Goal: Task Accomplishment & Management: Complete application form

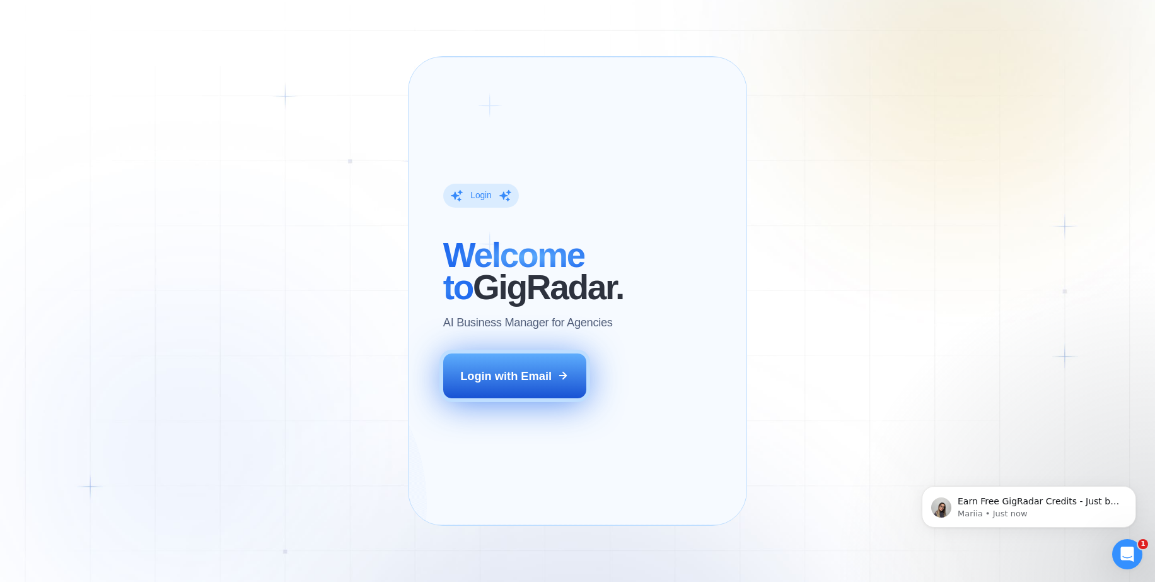
click at [509, 383] on div "Login with Email" at bounding box center [505, 376] width 91 height 16
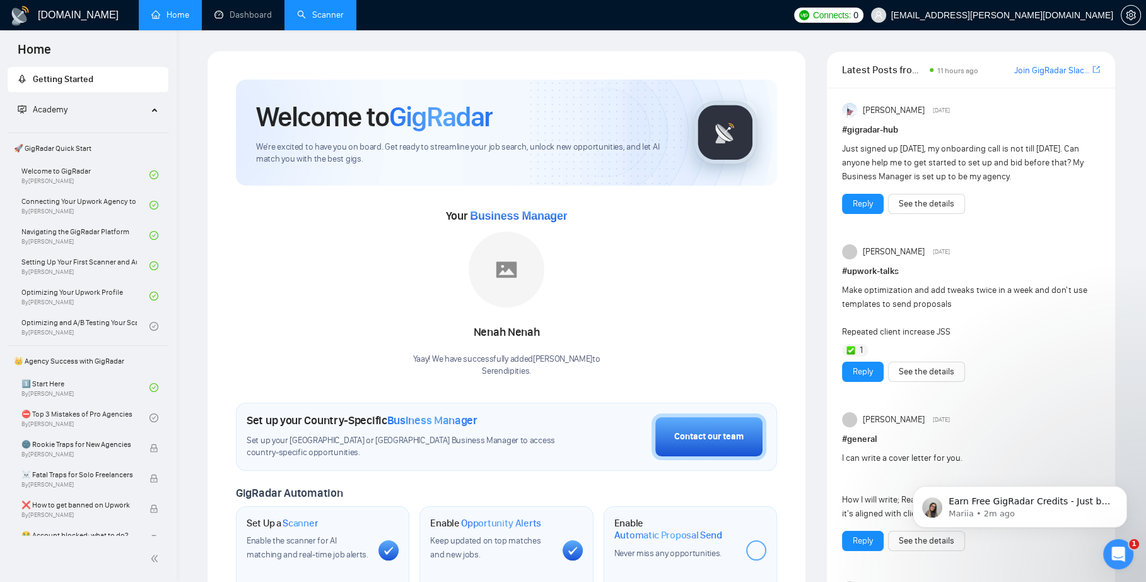
click at [344, 20] on link "Scanner" at bounding box center [320, 14] width 47 height 11
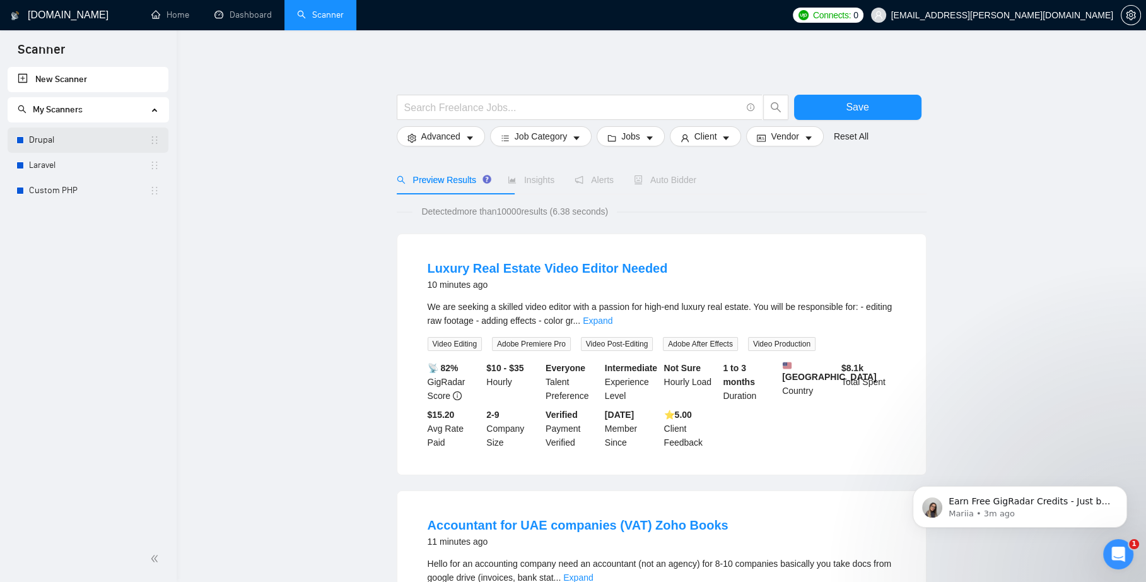
click at [50, 141] on link "Drupal" at bounding box center [89, 139] width 120 height 25
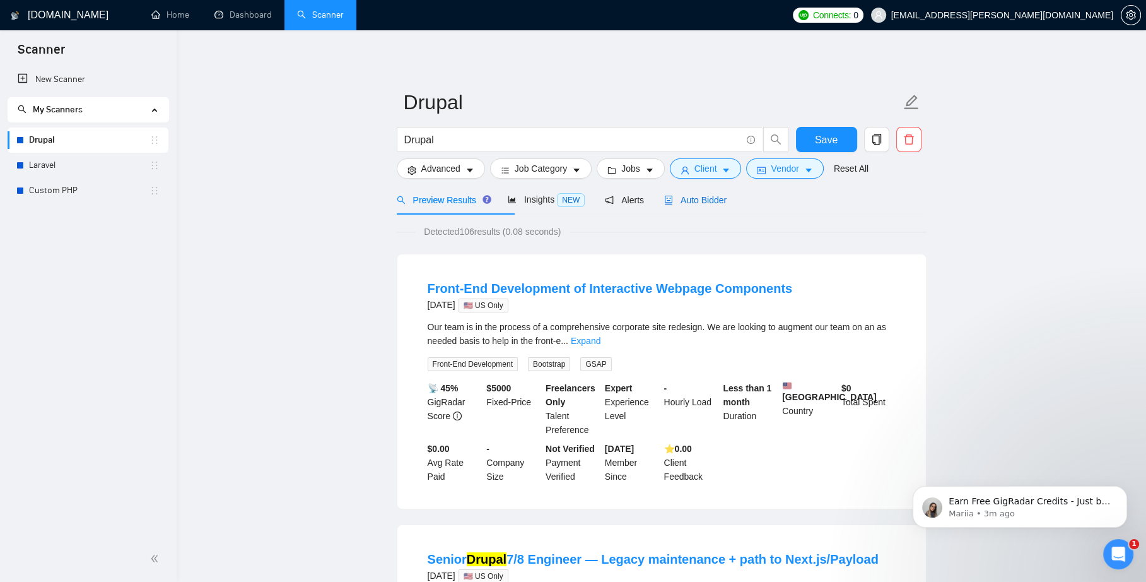
click at [727, 205] on span "Auto Bidder" at bounding box center [695, 200] width 62 height 10
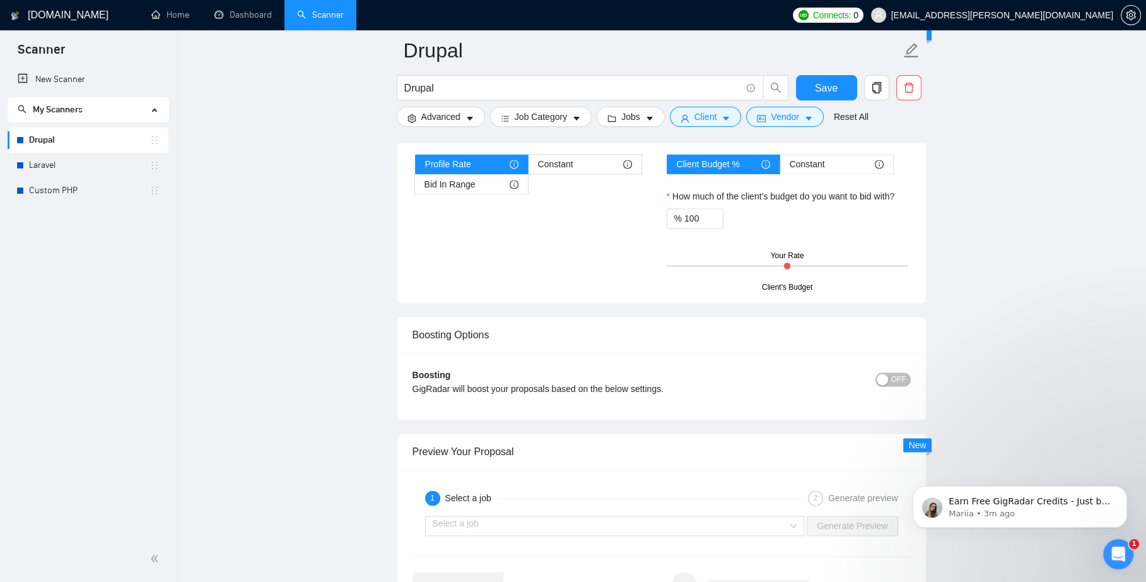
scroll to position [2119, 0]
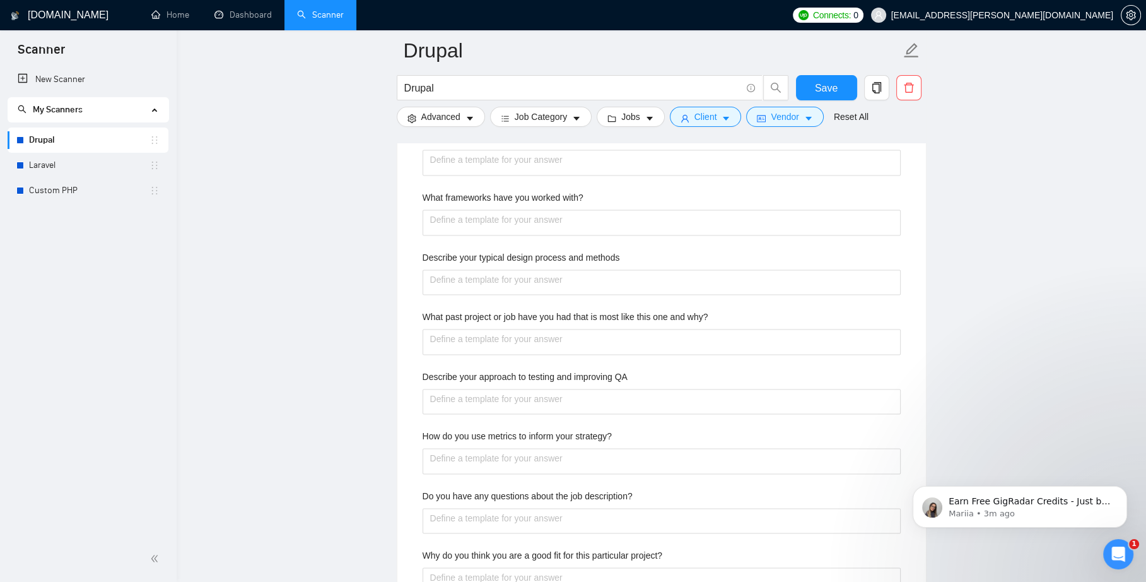
scroll to position [2195, 0]
drag, startPoint x: 430, startPoint y: 267, endPoint x: 807, endPoint y: 385, distance: 395.0
paste projects "413165"
type projects "413165"
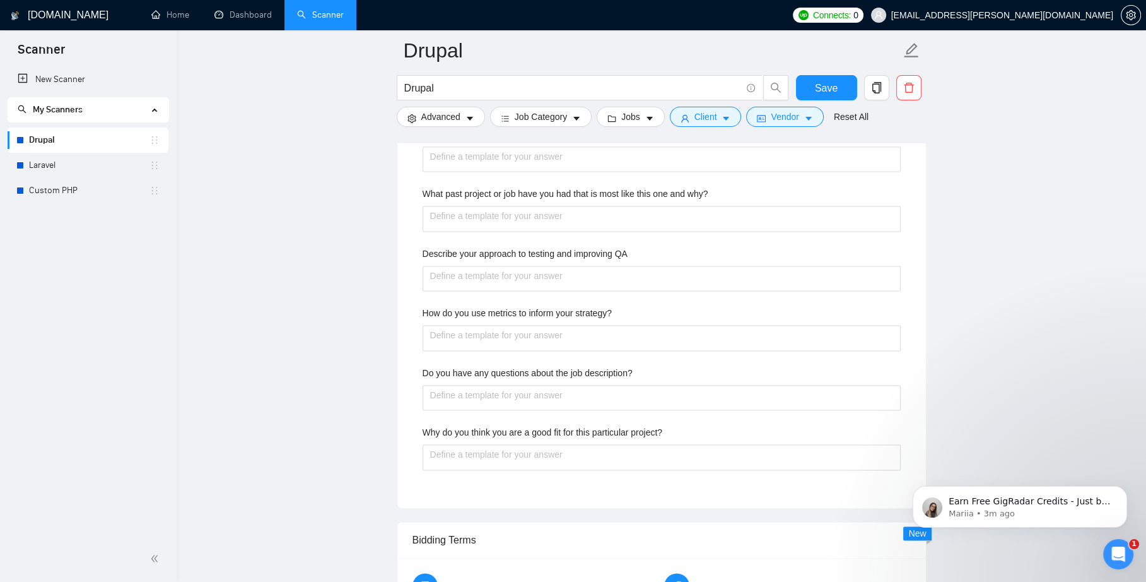
type projects "41316"
type projects "4131"
type projects "413"
type projects "41"
type projects "4"
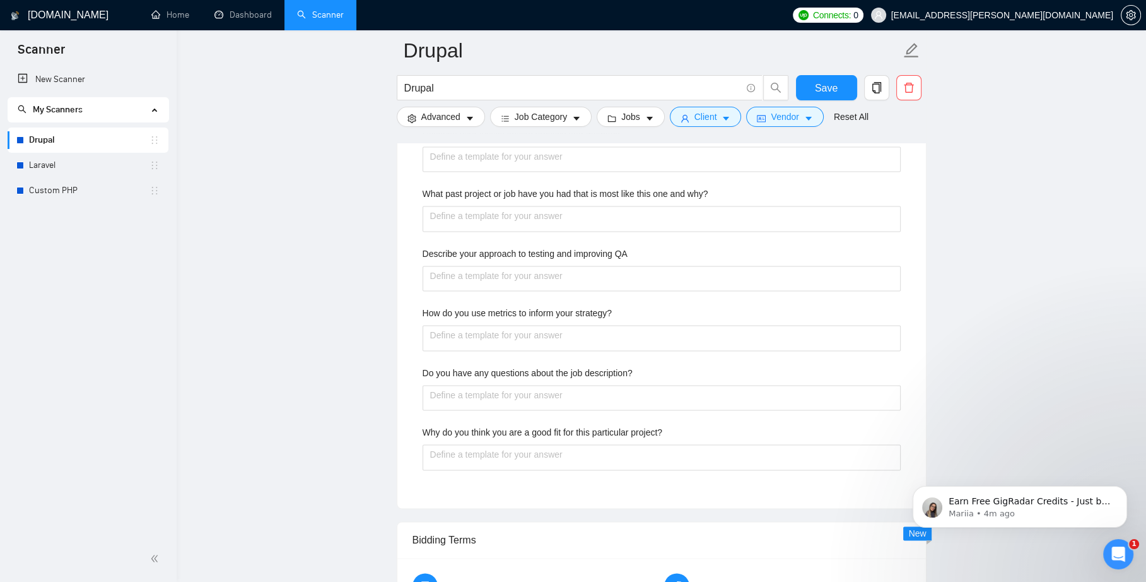
paste projects "We have over 20 years experience working with Drupal. We are using the Migratio…"
type projects "We have over 20 years experience working with Drupal. We are using the Migratio…"
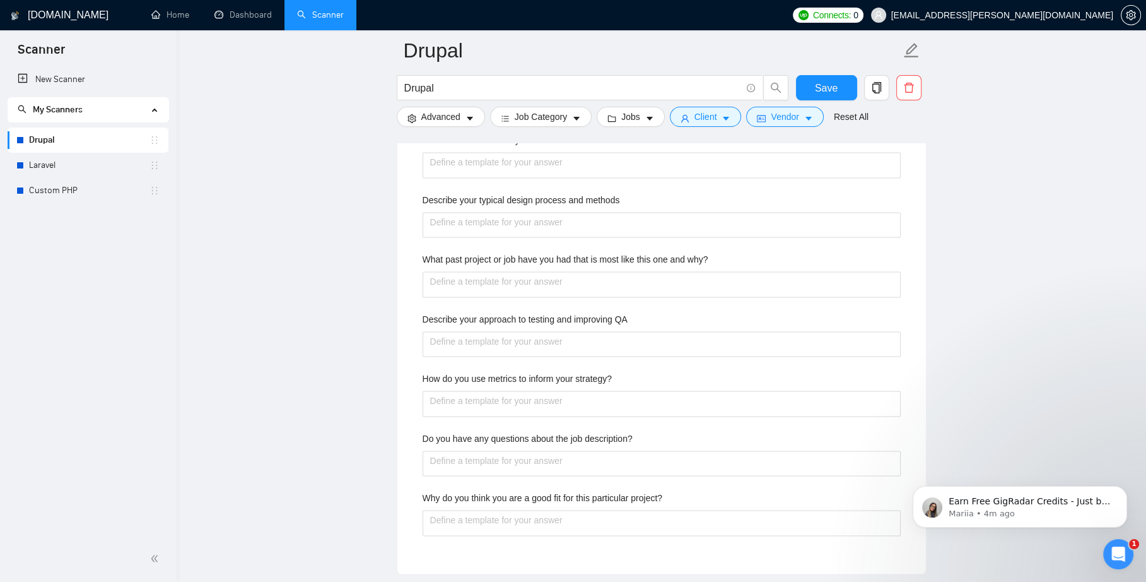
scroll to position [2271, 0]
type projects "We have over 20 years experience working with Drupal. We are using the Migratio…"
click at [836, 87] on span "Save" at bounding box center [826, 88] width 23 height 16
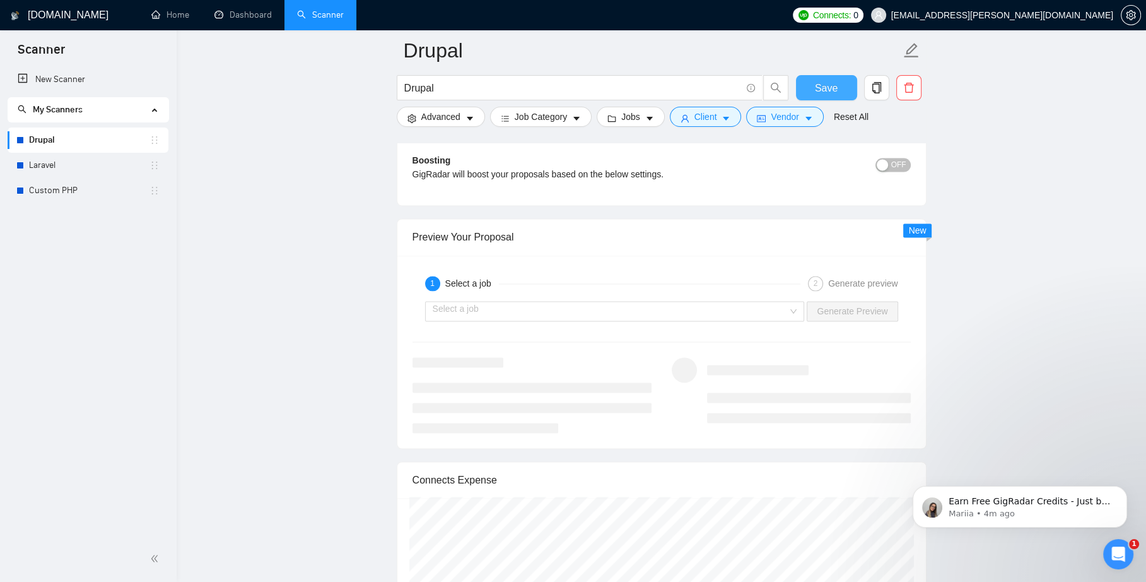
scroll to position [2050, 0]
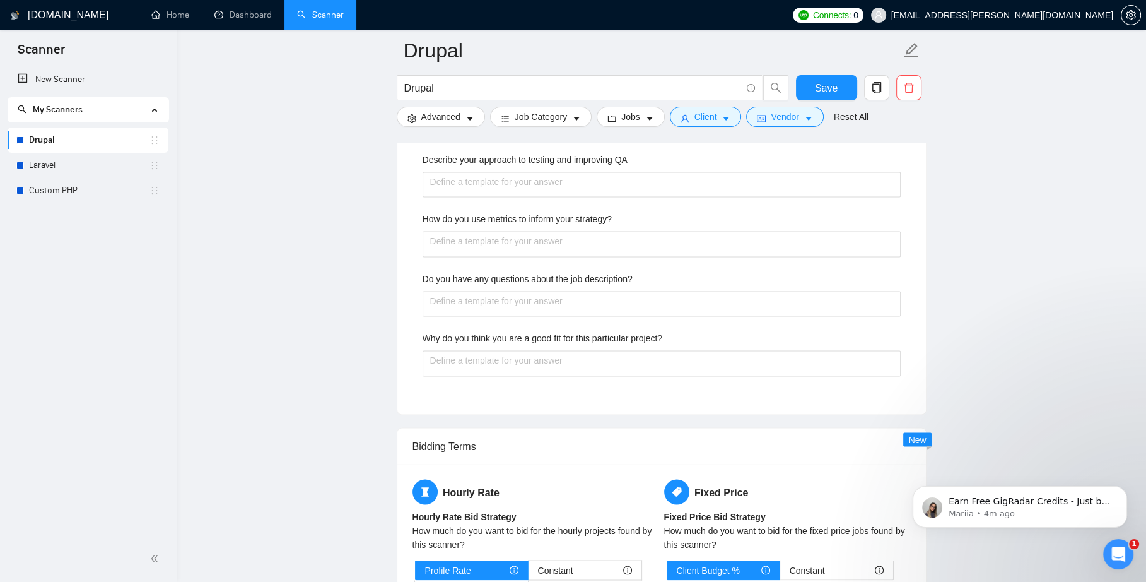
scroll to position [2428, 0]
paste project "No current certifications"
type project "No current certifications"
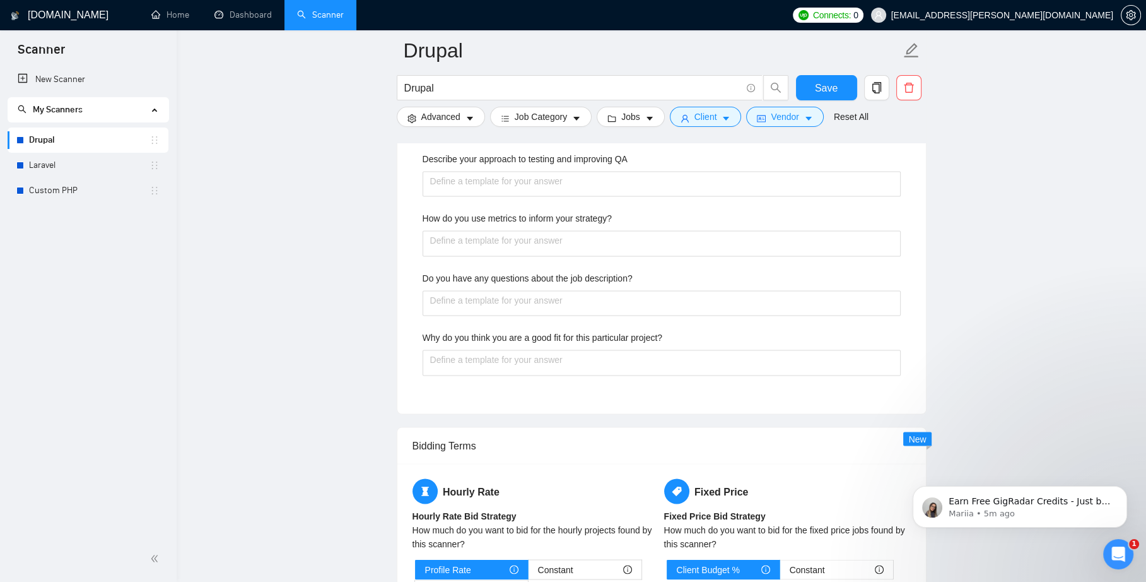
paste website "[URL][DOMAIN_NAME], [URL][DOMAIN_NAME],"
type website "[URL][DOMAIN_NAME], [URL][DOMAIN_NAME],"
click at [434, 18] on with\? "What frameworks have you worked with?" at bounding box center [662, 5] width 478 height 26
click at [497, 18] on with\? "What frameworks have you worked with?" at bounding box center [662, 5] width 478 height 26
paste with\? "Drupal, Laravel, Symfony, Custom, Legacy"
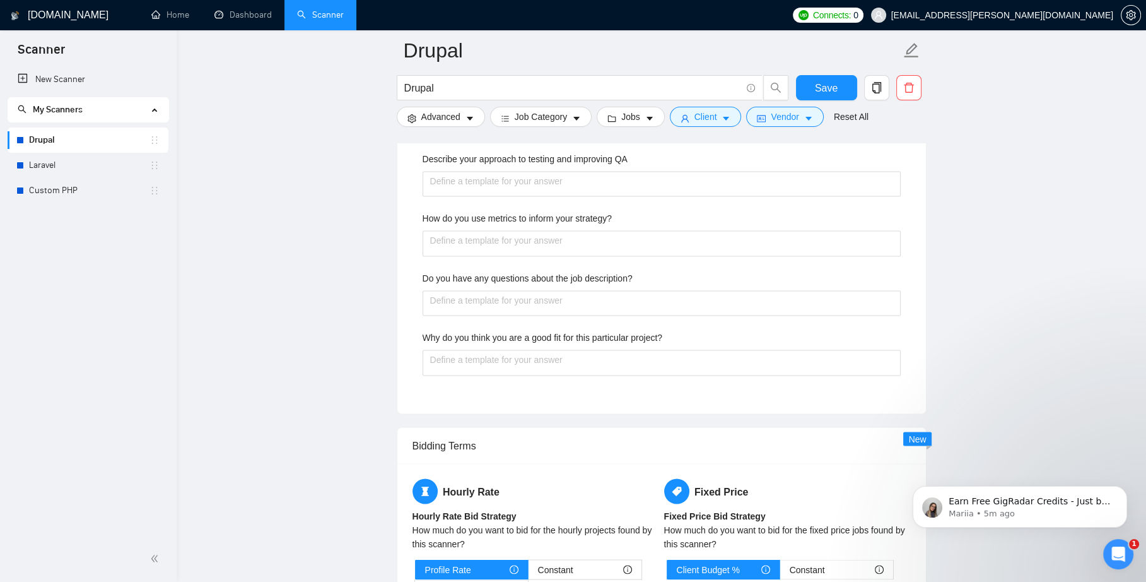
type with\? "Drupal, Laravel, Symfony, Custom, Legacy"
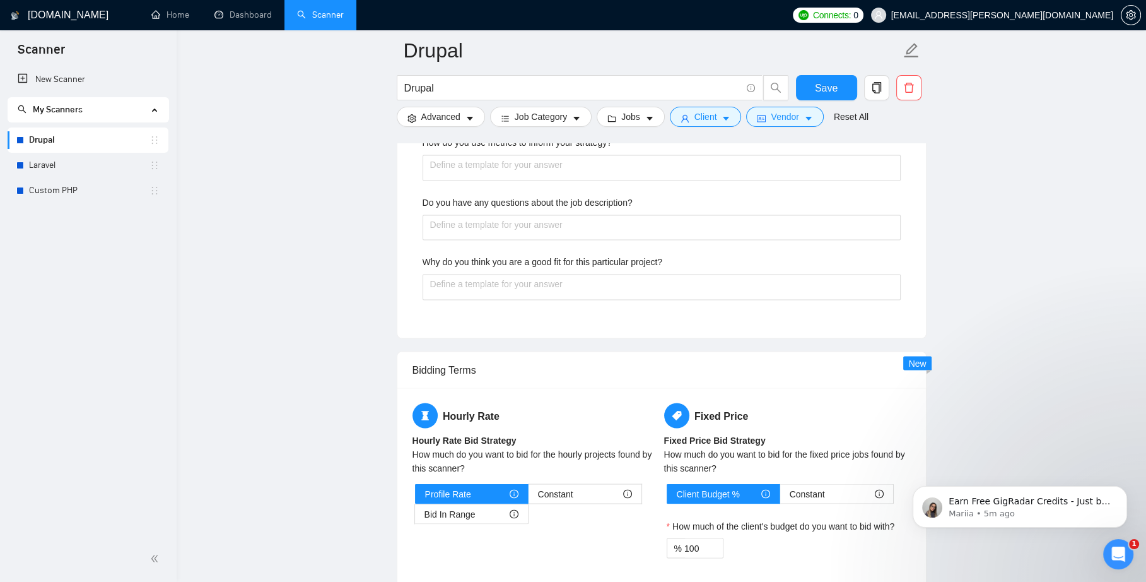
paste methods "[PERSON_NAME] step is detailed communicication with client to fully understand …"
type methods "[PERSON_NAME] step is detailed communicication with client to fully understand …"
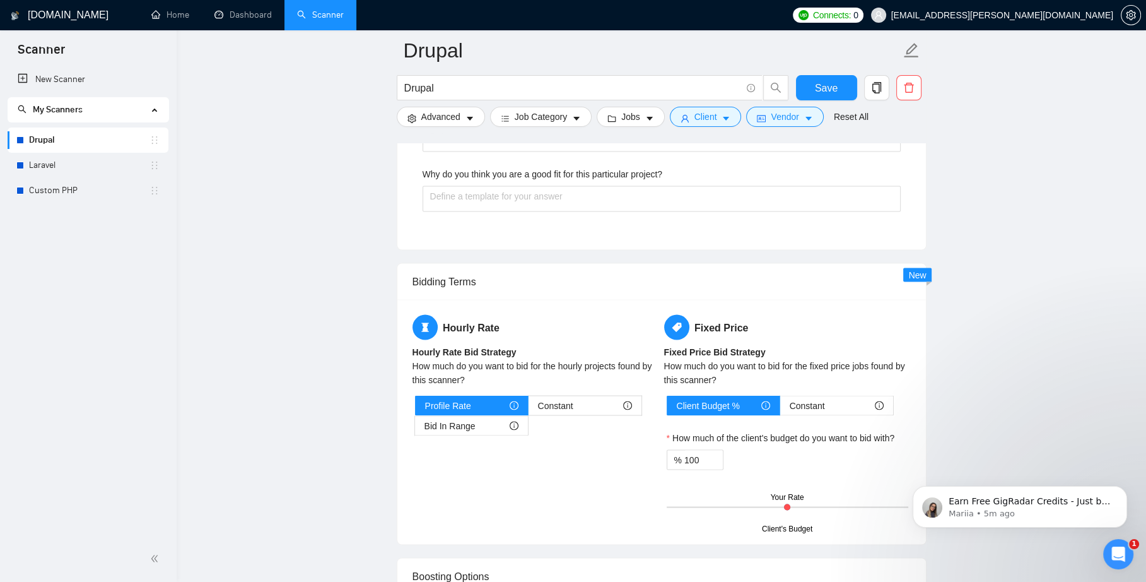
scroll to position [2731, 0]
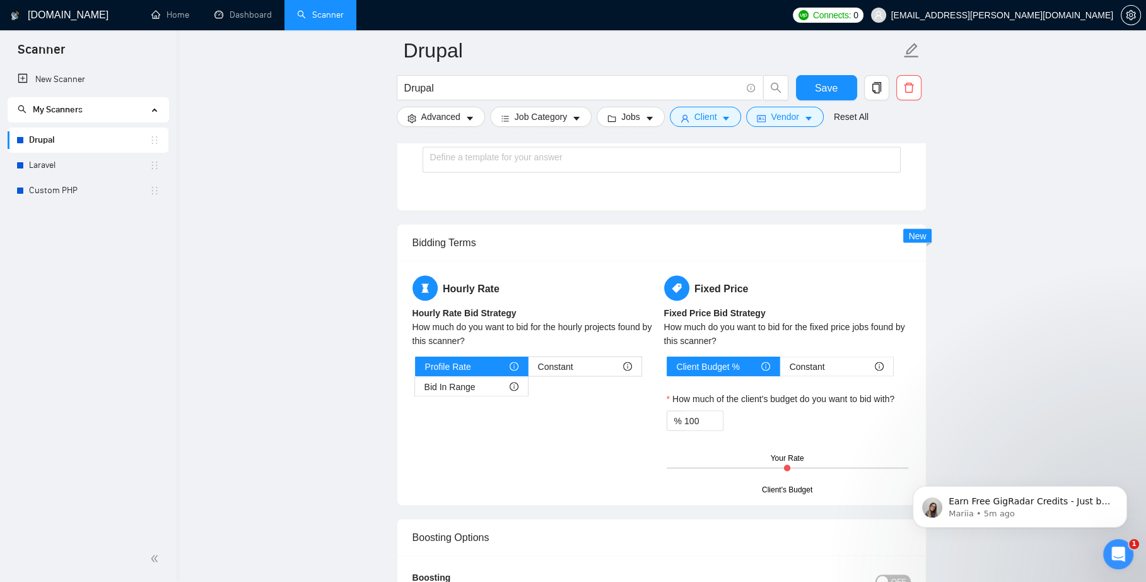
type methods "[PERSON_NAME] step is detailed communicication with client to fully understand …"
paste why\? "One of my favorite things about Drupal is that we can leverage the consistent D…"
type why\? "One of my favorite things about Drupal is that we can leverage the consistent D…"
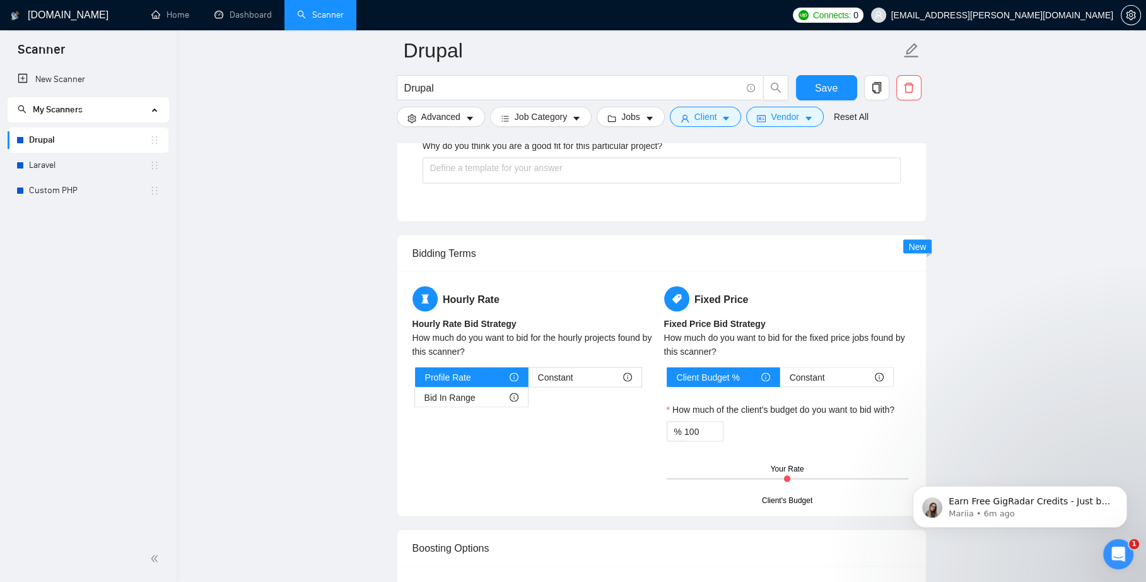
scroll to position [2882, 0]
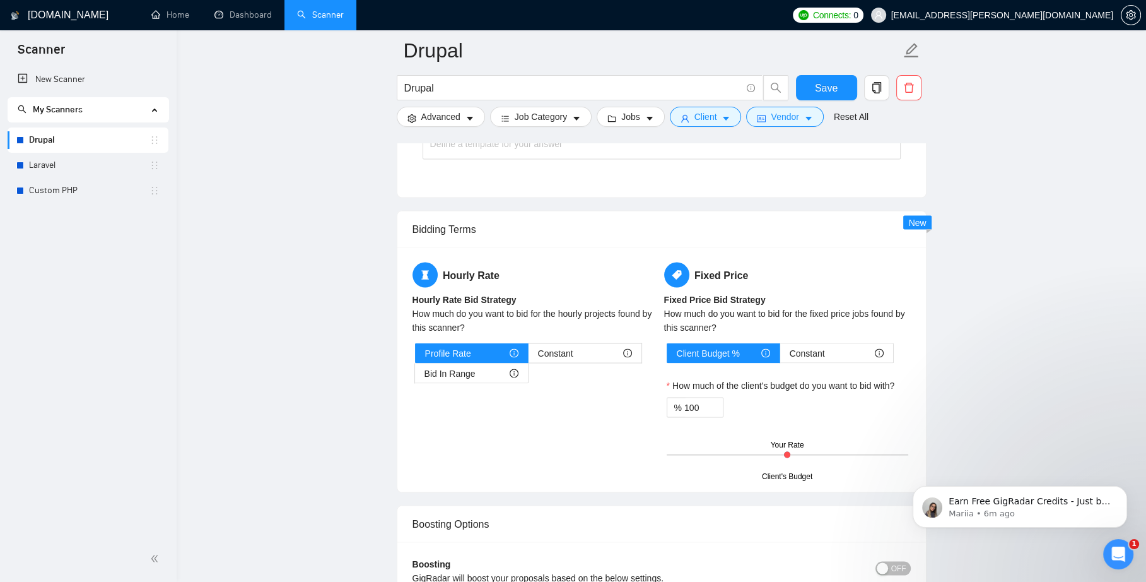
type why\? "One of my favorite things about Drupal is that we can leverage the consistent D…"
paste QA "Testing and QA are an important part to deploying a quality web app with minima…"
type QA "Testing and QA are an important part to deploying a quality web app with minima…"
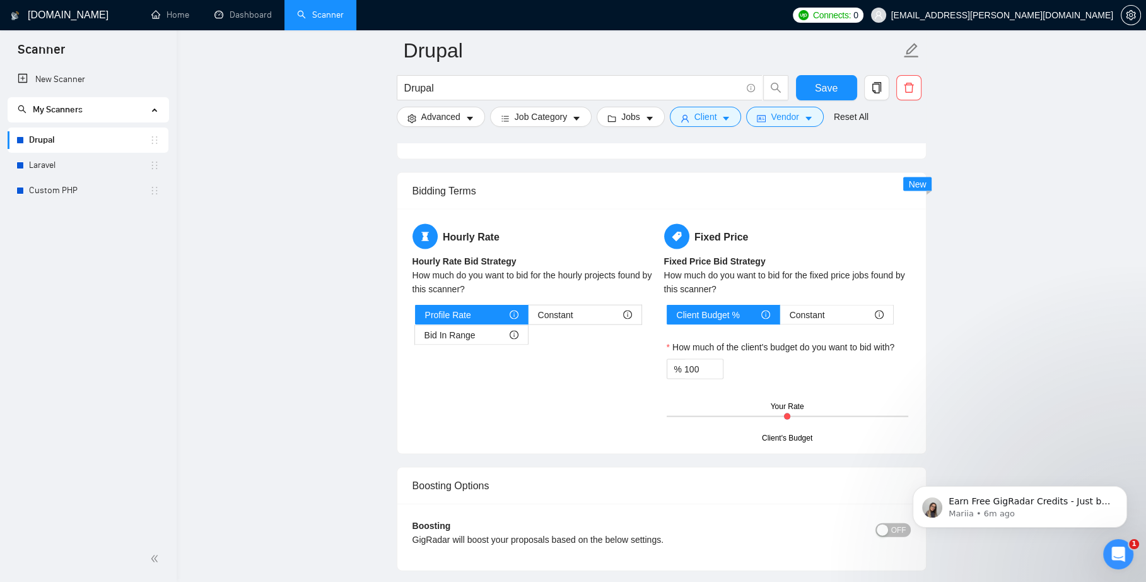
scroll to position [3109, 0]
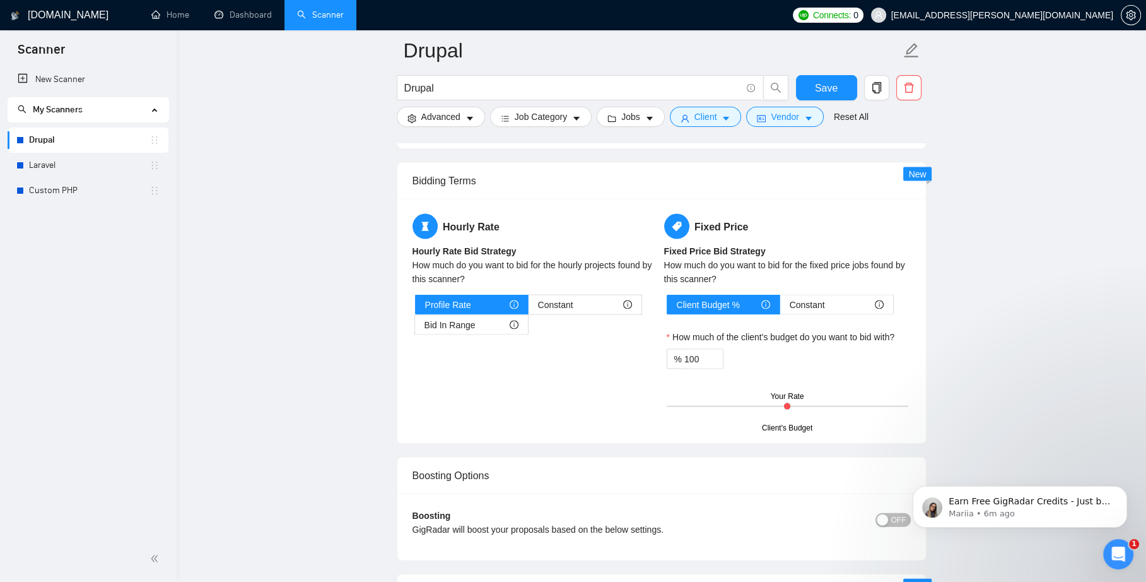
type QA "Testing and QA are an important part to deploying a quality web app with minima…"
paste strategy\? "The metrics we have available on a given project vary greatly depending on the …"
type strategy\? "The metrics we have available on a given project vary greatly depending on the …"
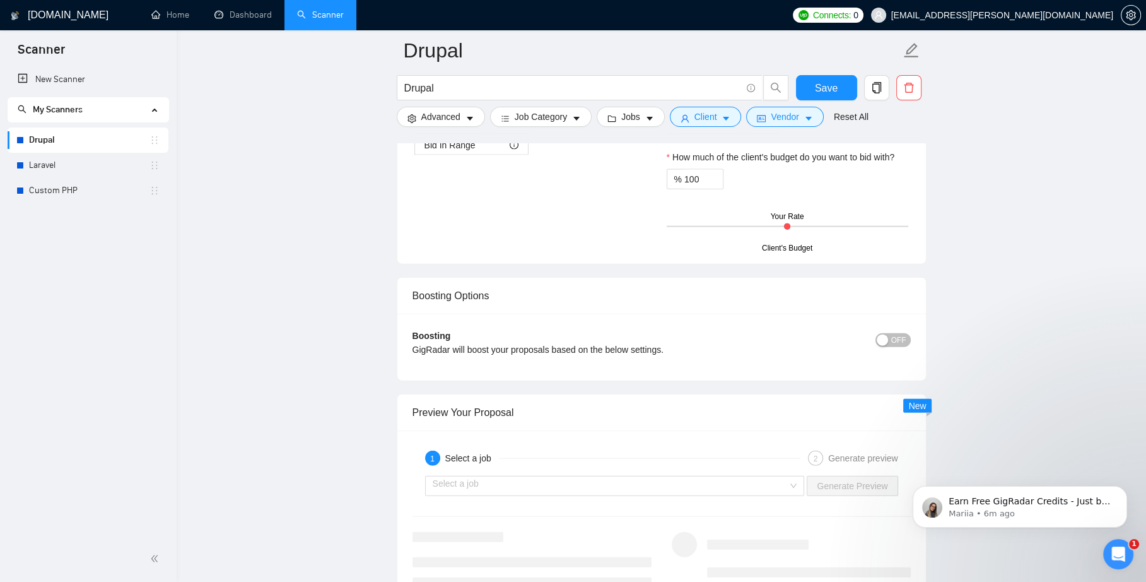
scroll to position [3412, 0]
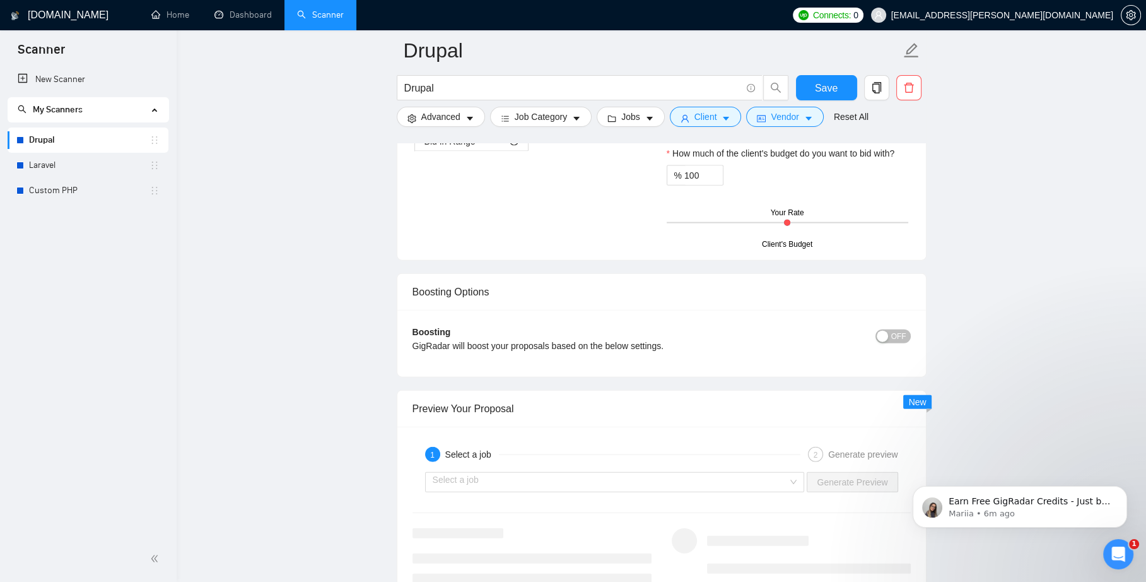
type strategy\? "The metrics we have available on a given project vary greatly depending on the …"
paste description\? "[find something reasonable that we can ask a question about. Particularly somet…"
type description\? "[find something reasonable that we can ask a question about. Particularly somet…"
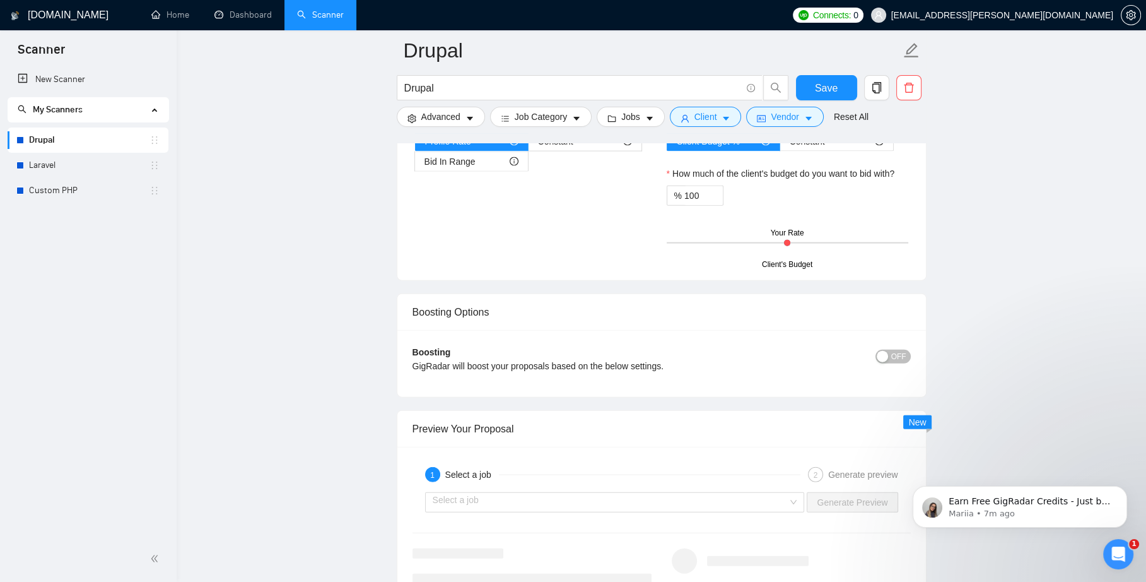
type description\? "[find something reasonable that we can ask a question about. Particularly somet…"
paste project\? "We enjoy getting to know you and your project so we can use our decades of Drup…"
type project\? "We enjoy getting to know you and your project so we can use our decades of Drup…"
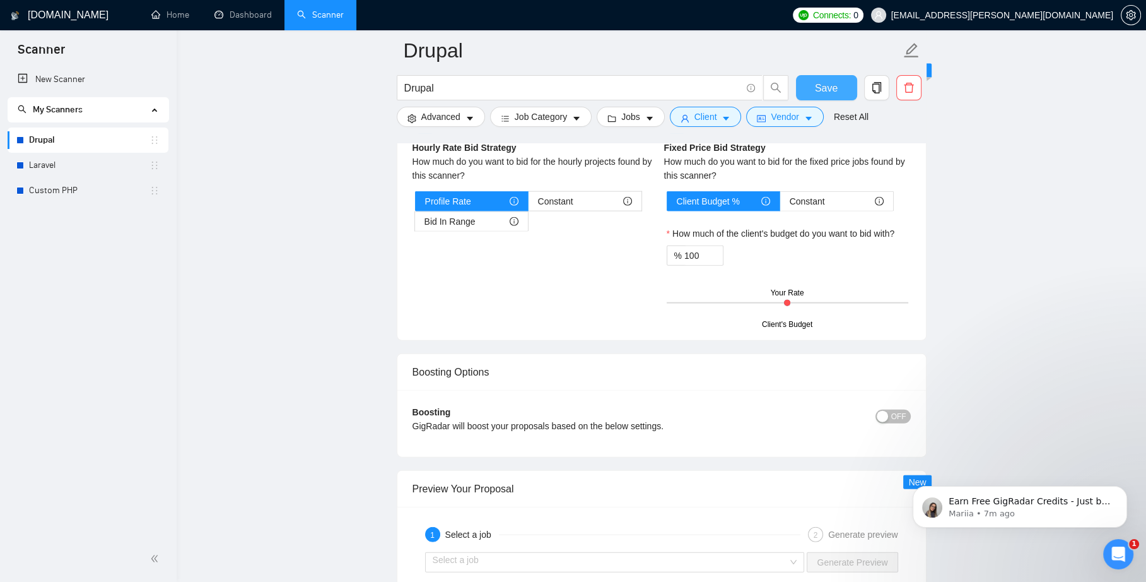
type project\? "We enjoy getting to know you and your project so we can use our decades of Drup…"
click at [831, 91] on span "Save" at bounding box center [826, 88] width 23 height 16
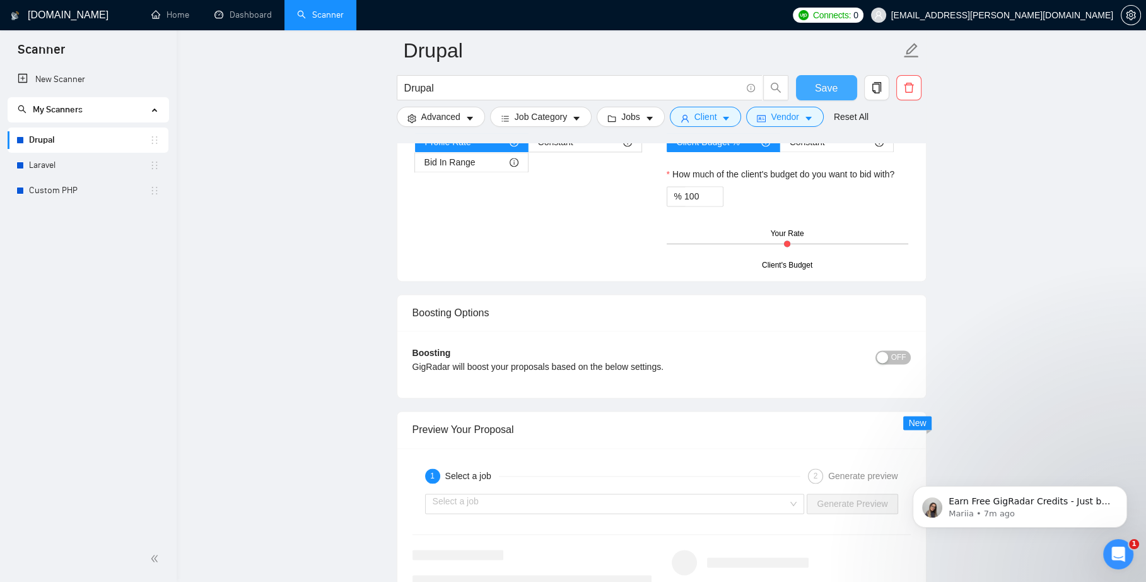
scroll to position [2050, 0]
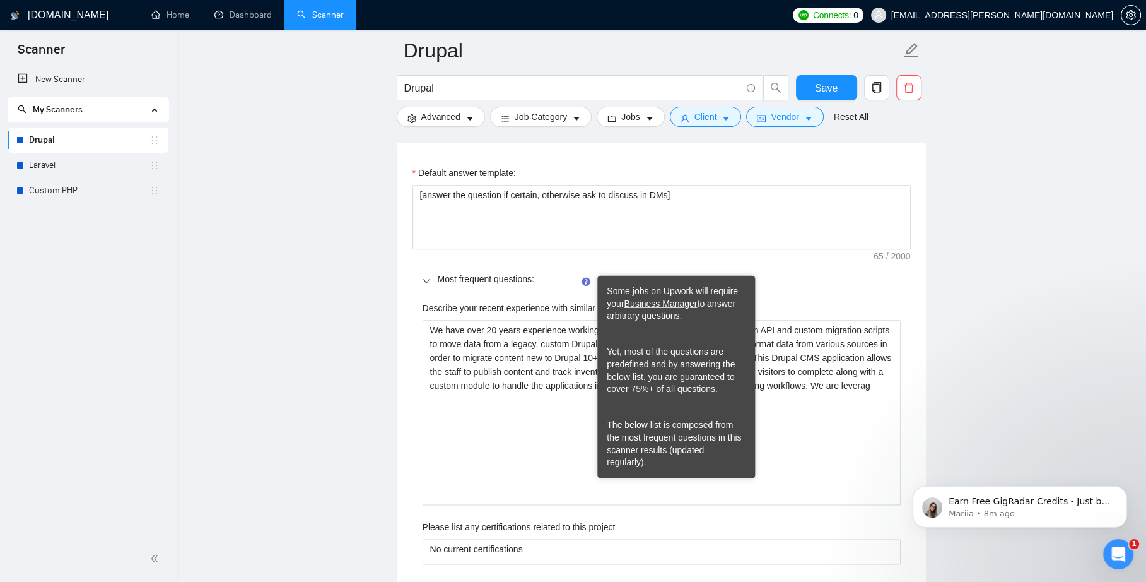
scroll to position [1747, 0]
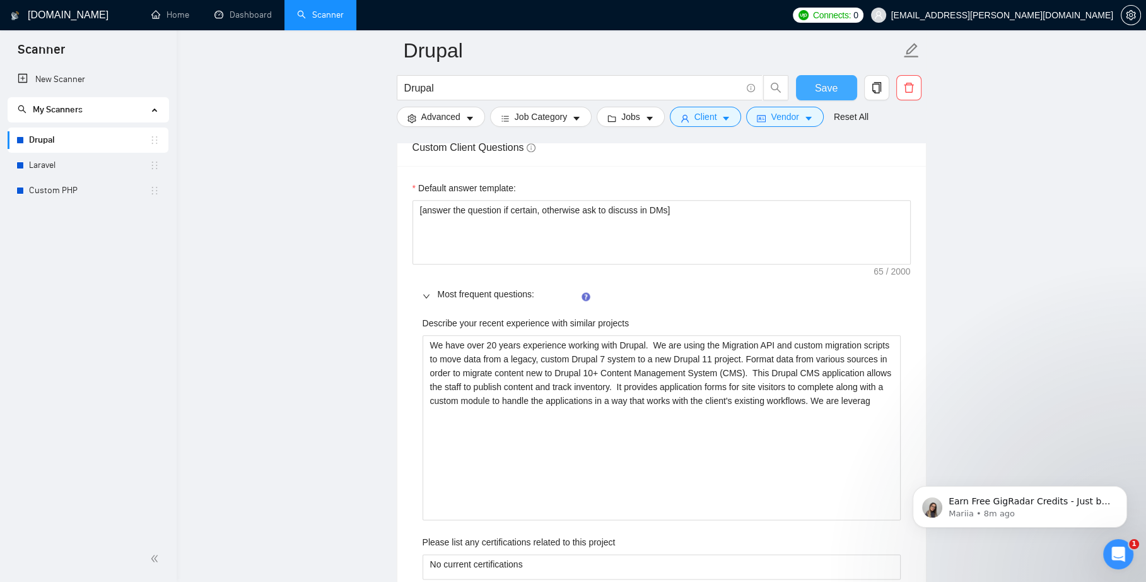
click at [820, 87] on span "Save" at bounding box center [826, 88] width 23 height 16
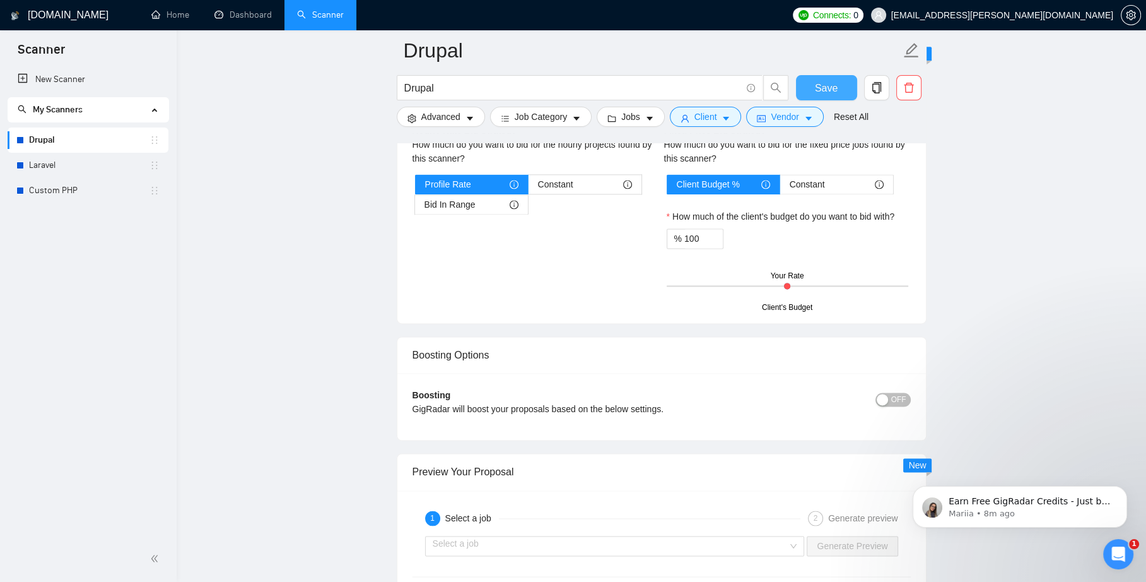
scroll to position [2050, 0]
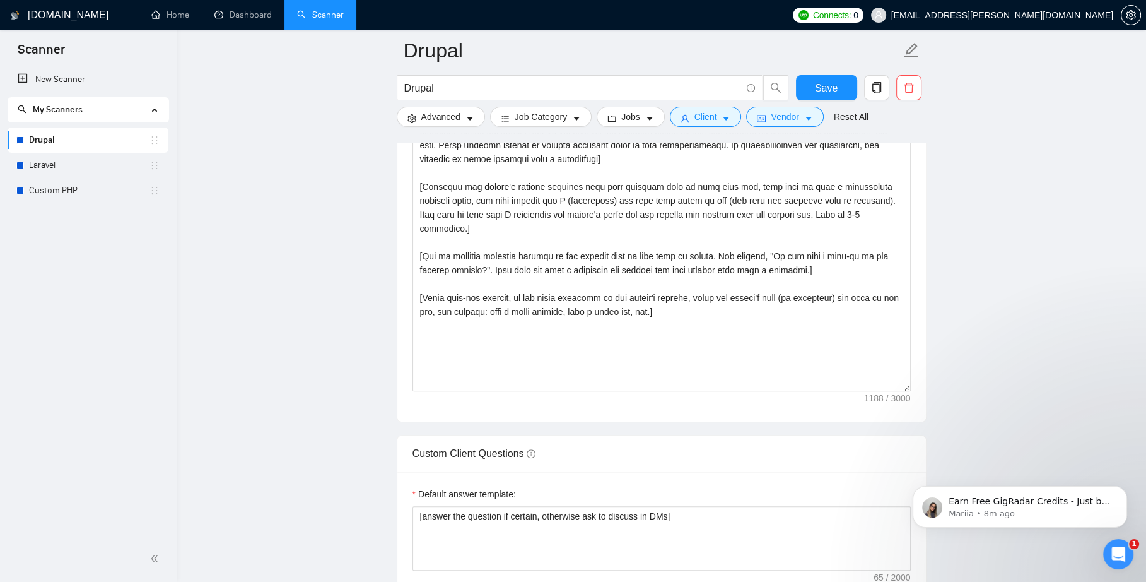
scroll to position [1369, 0]
